Goal: Check status: Check status

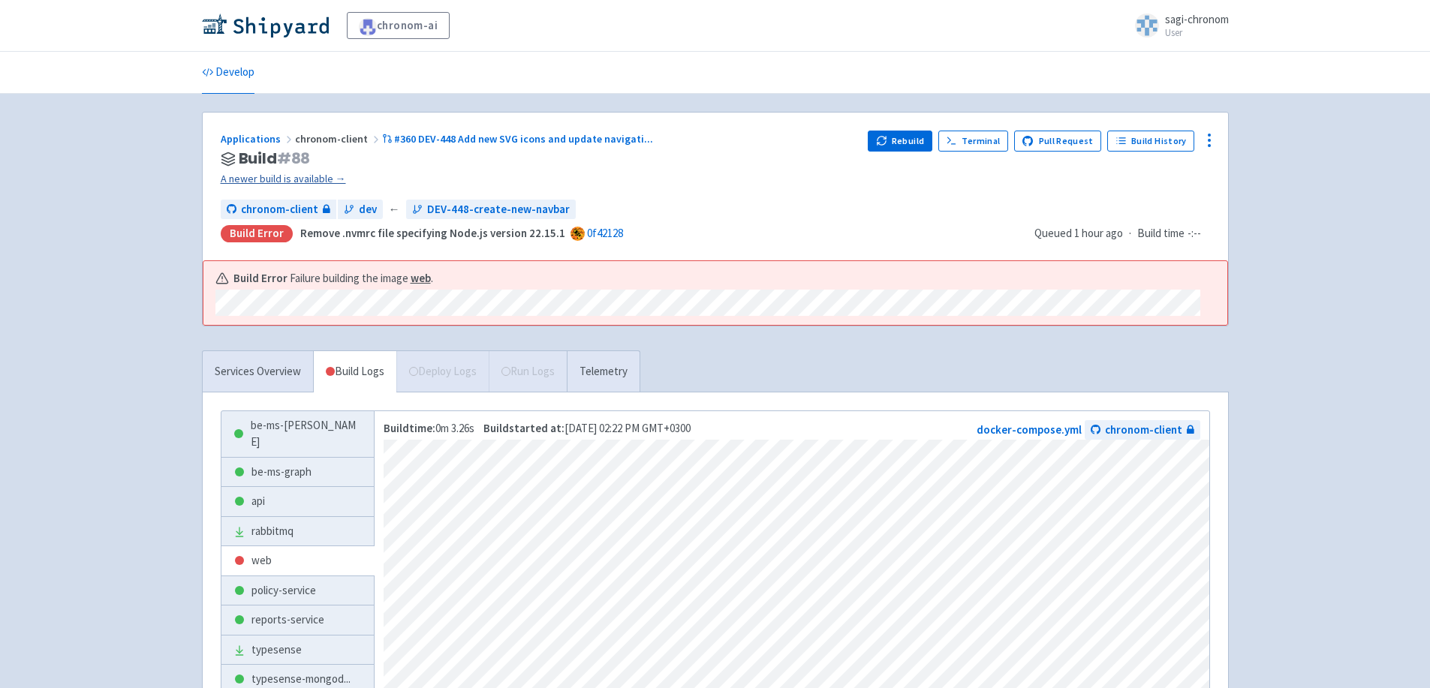
click at [298, 178] on link "A newer build is available →" at bounding box center [539, 178] width 636 height 17
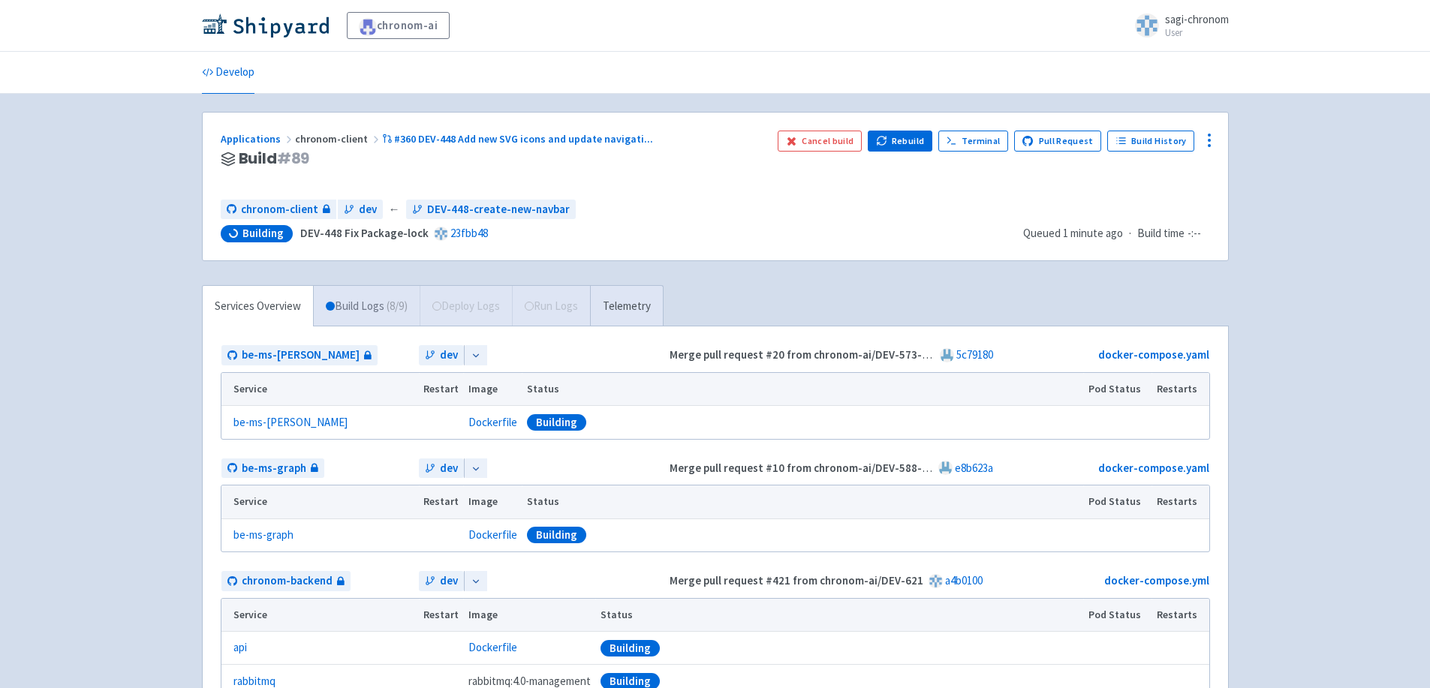
click at [347, 311] on link "Build Logs ( 8 / 9 )" at bounding box center [367, 306] width 106 height 41
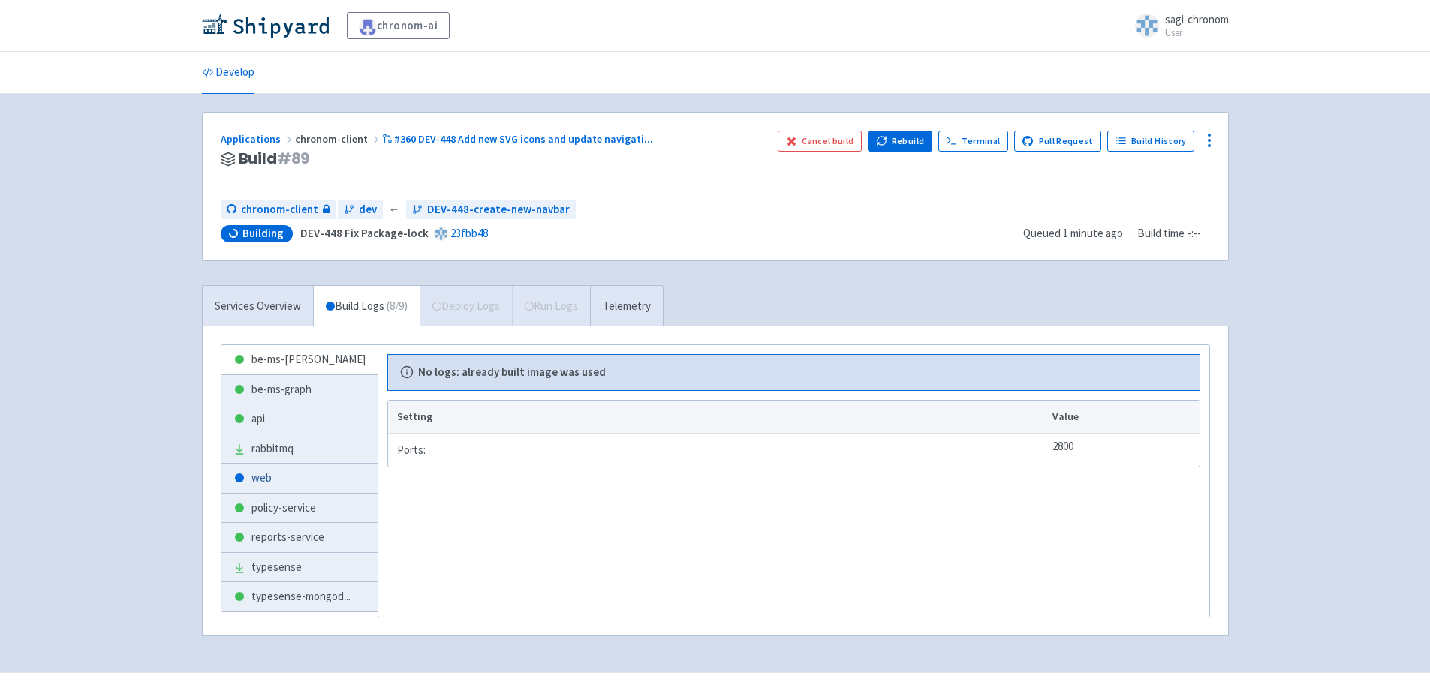
click at [294, 474] on link "web" at bounding box center [299, 478] width 156 height 29
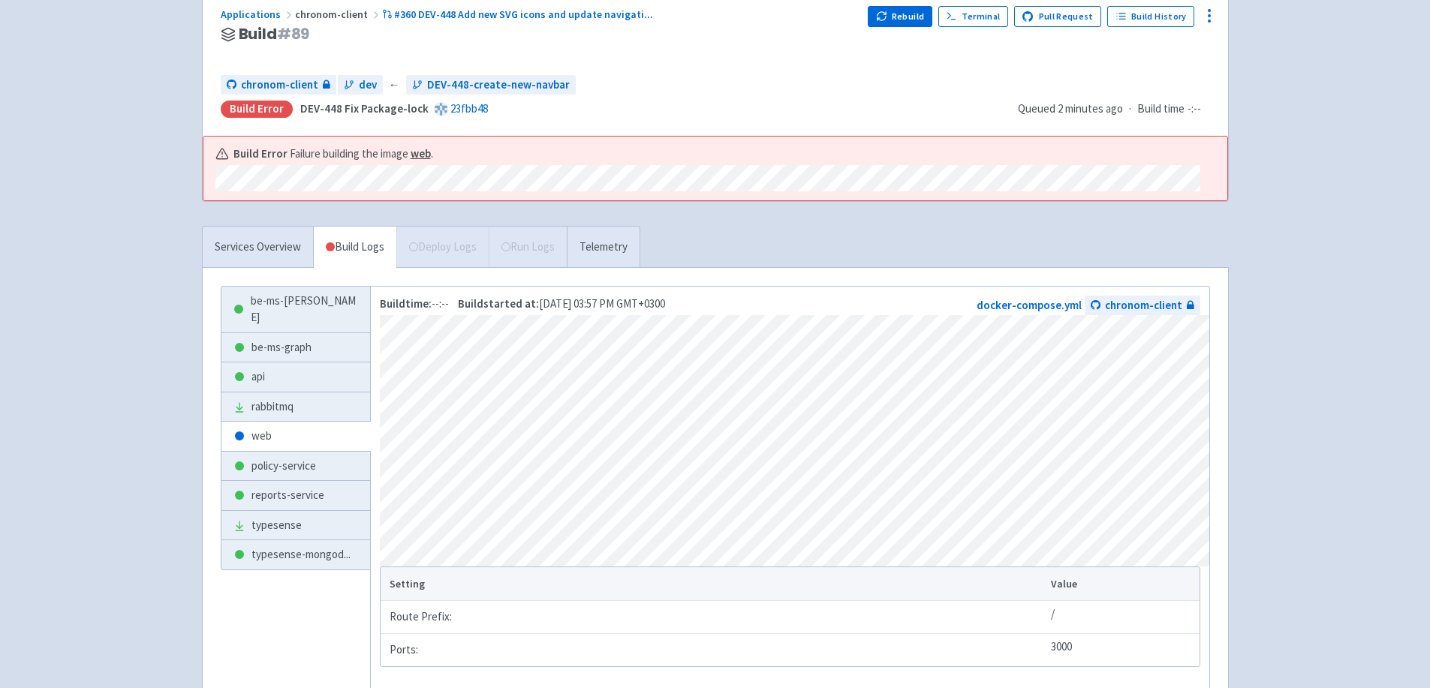
scroll to position [150, 0]
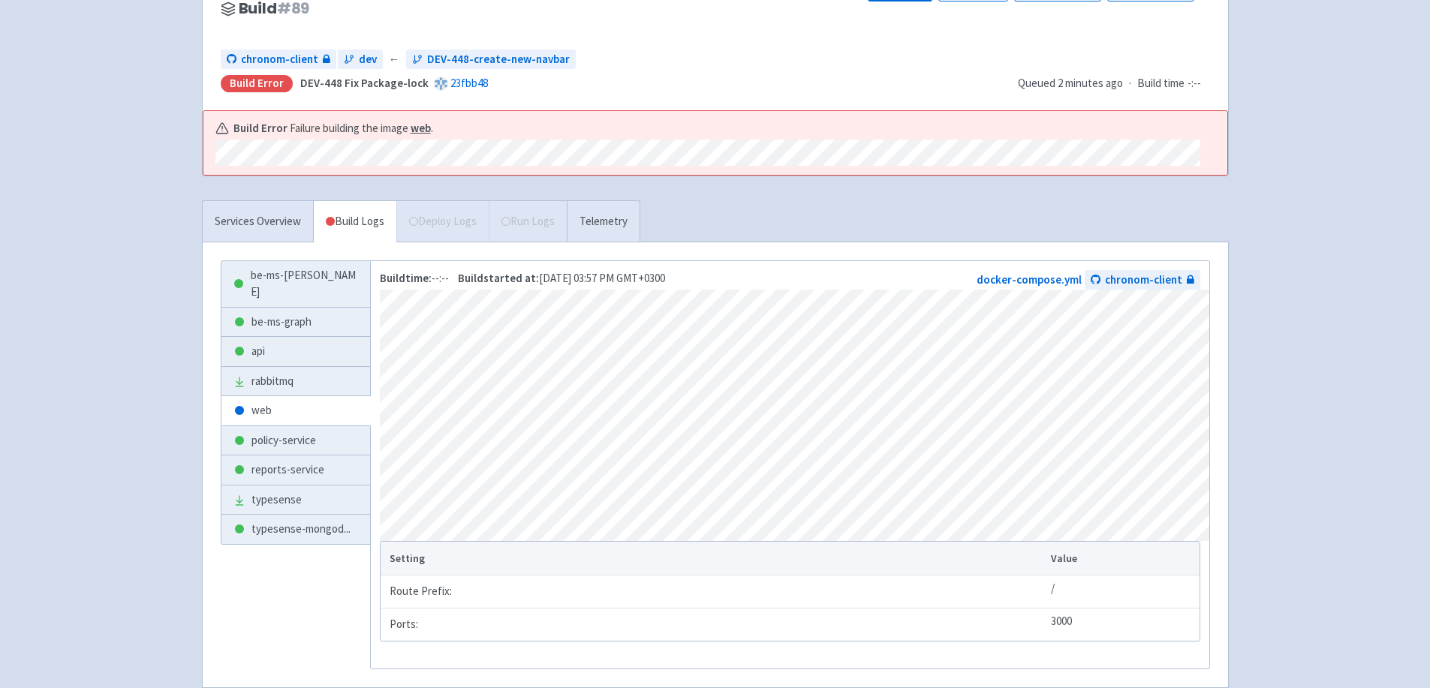
click at [461, 257] on div "be-ms-cost be-ms-graph api rabbitmq web policy-service reports-service typesens…" at bounding box center [715, 465] width 1025 height 446
click at [205, 180] on div "Applications chronom-client #360 DEV-448 Add new SVG icons and update navigati …" at bounding box center [715, 334] width 1027 height 745
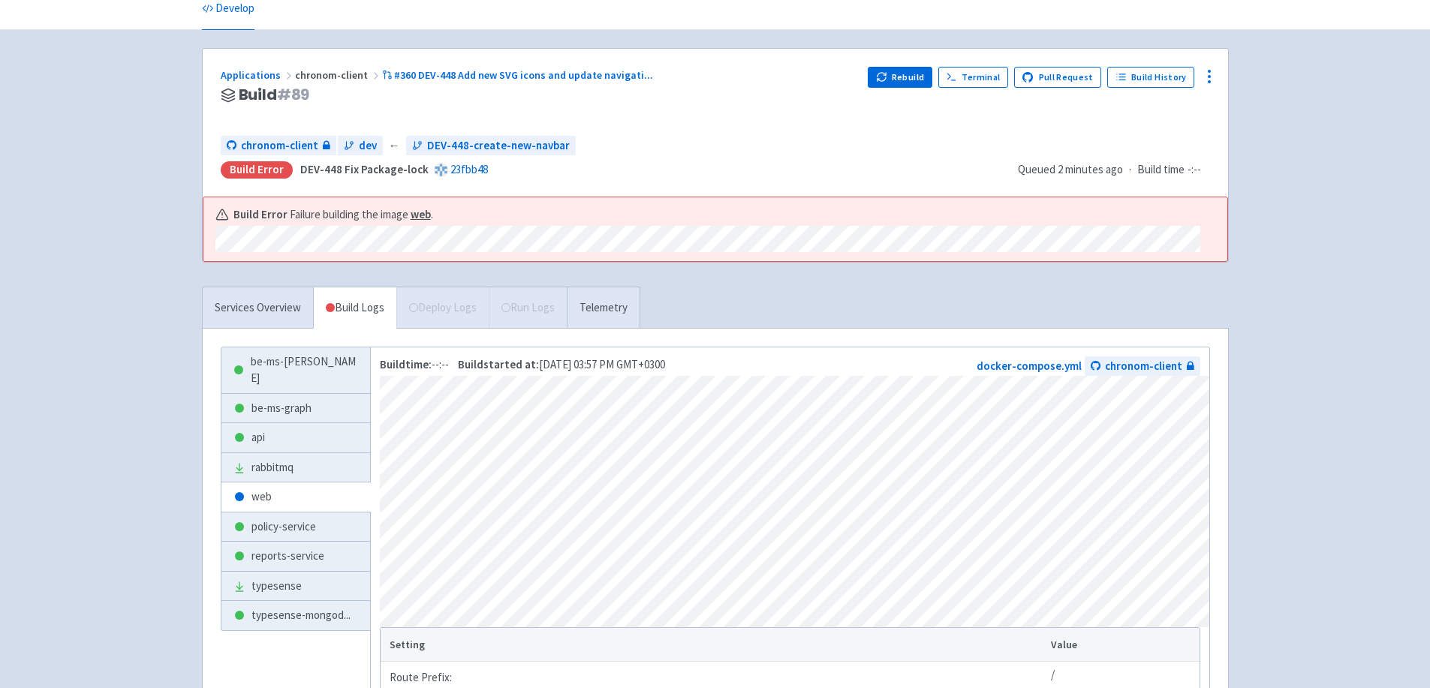
scroll to position [0, 0]
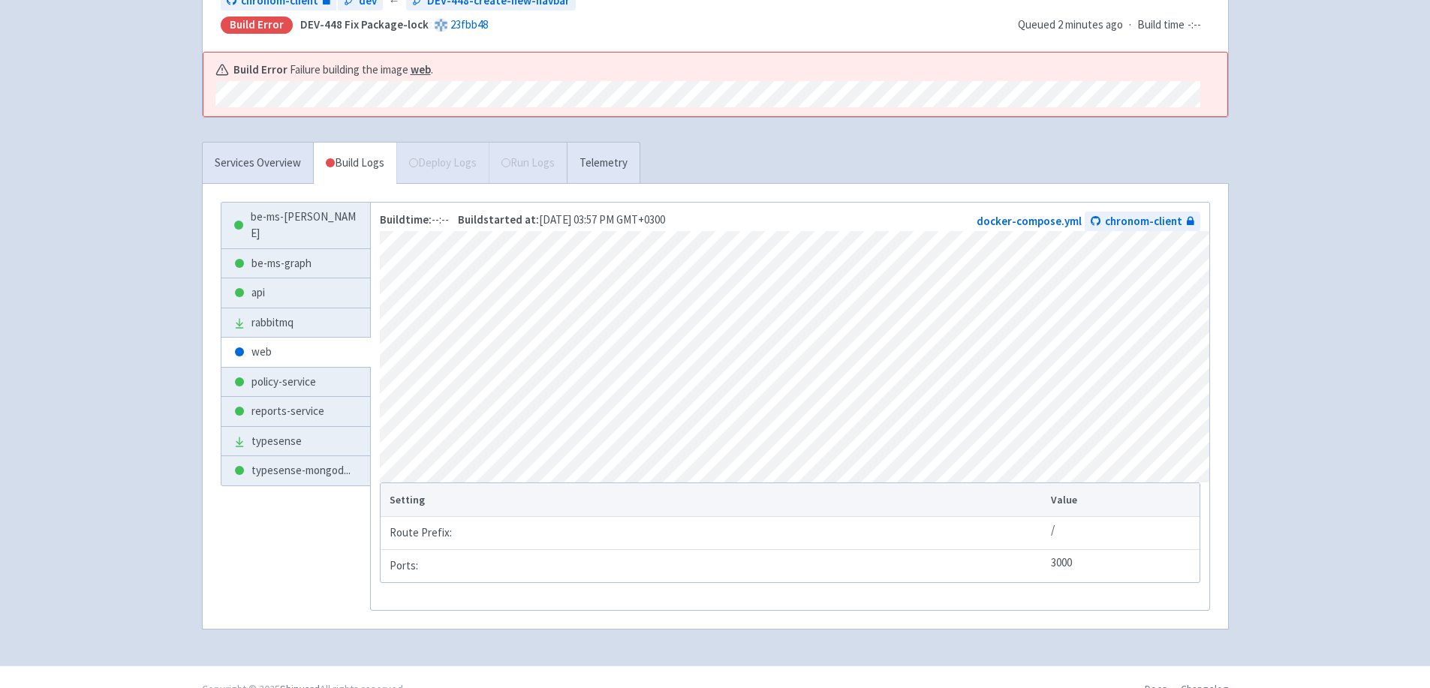
scroll to position [225, 0]
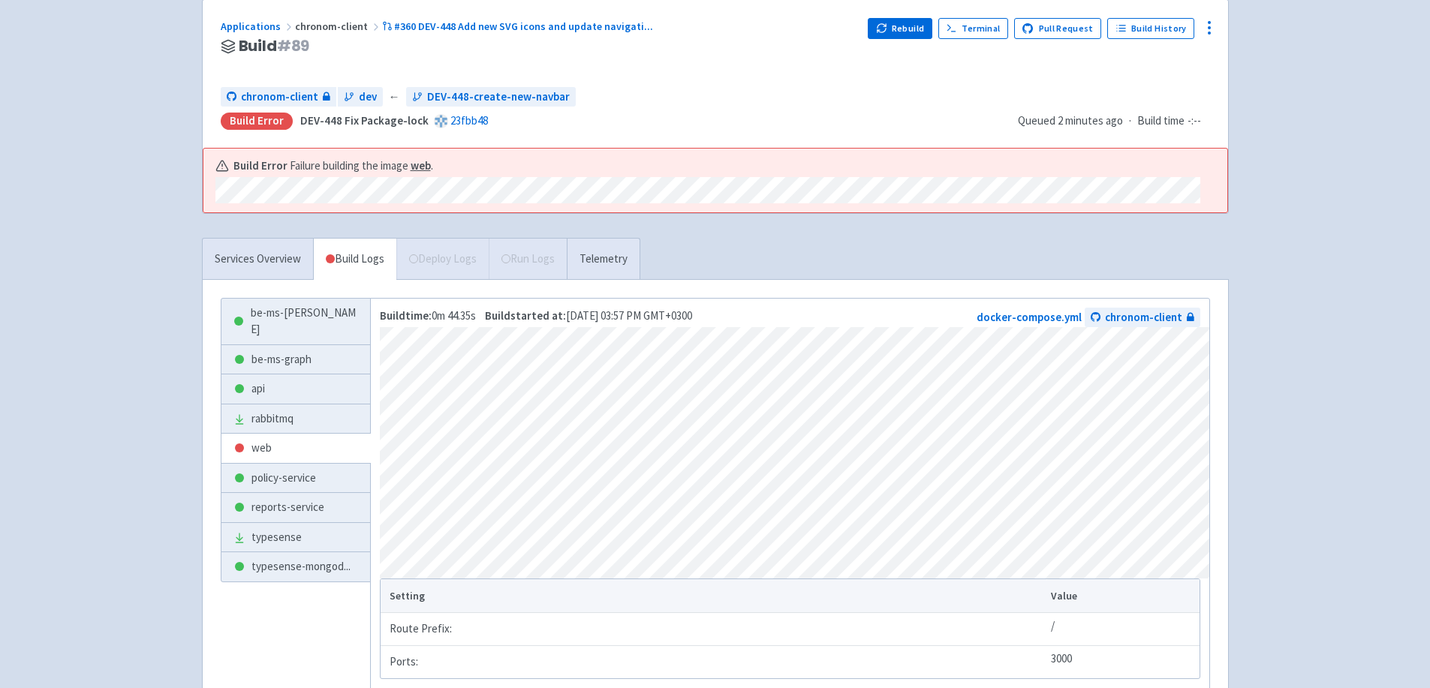
scroll to position [239, 0]
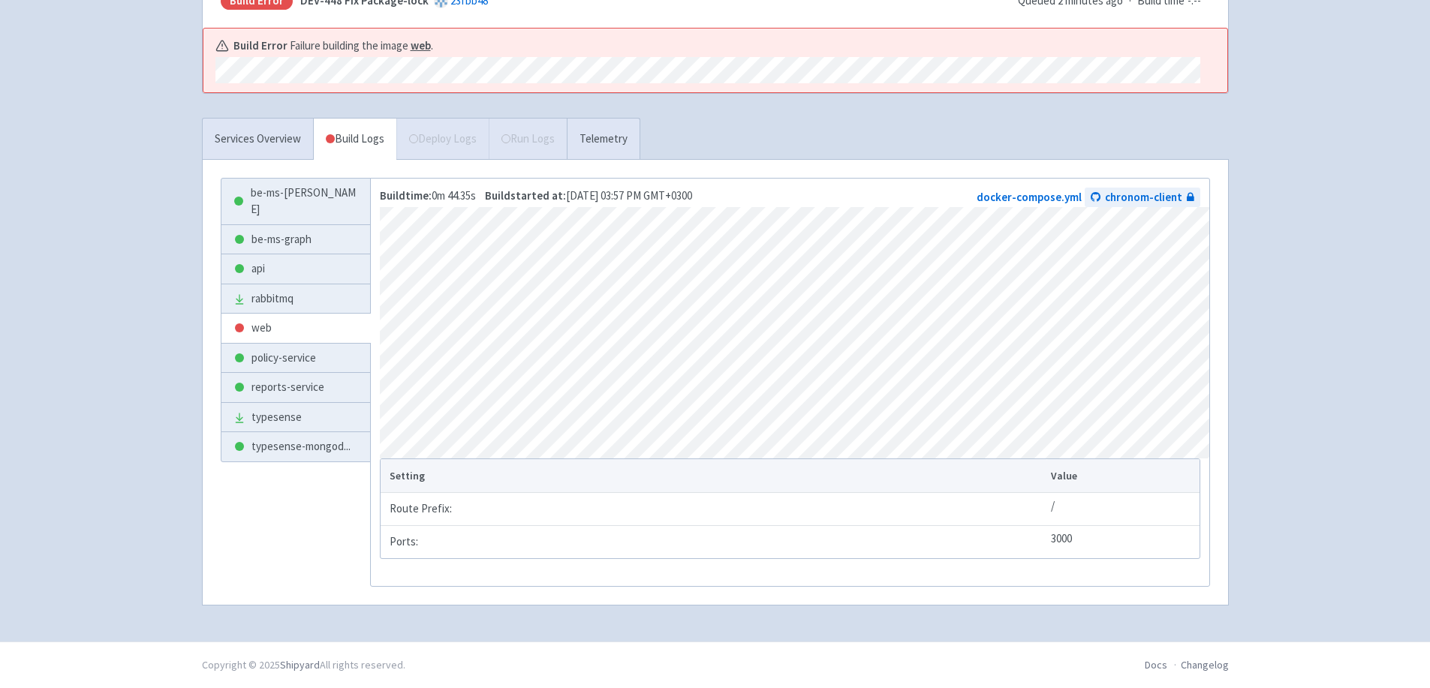
click at [162, 266] on div "chronom-ai sagi-chronom User Profile Sign out Develop #" at bounding box center [715, 204] width 1430 height 874
